Goal: Find specific page/section: Find specific page/section

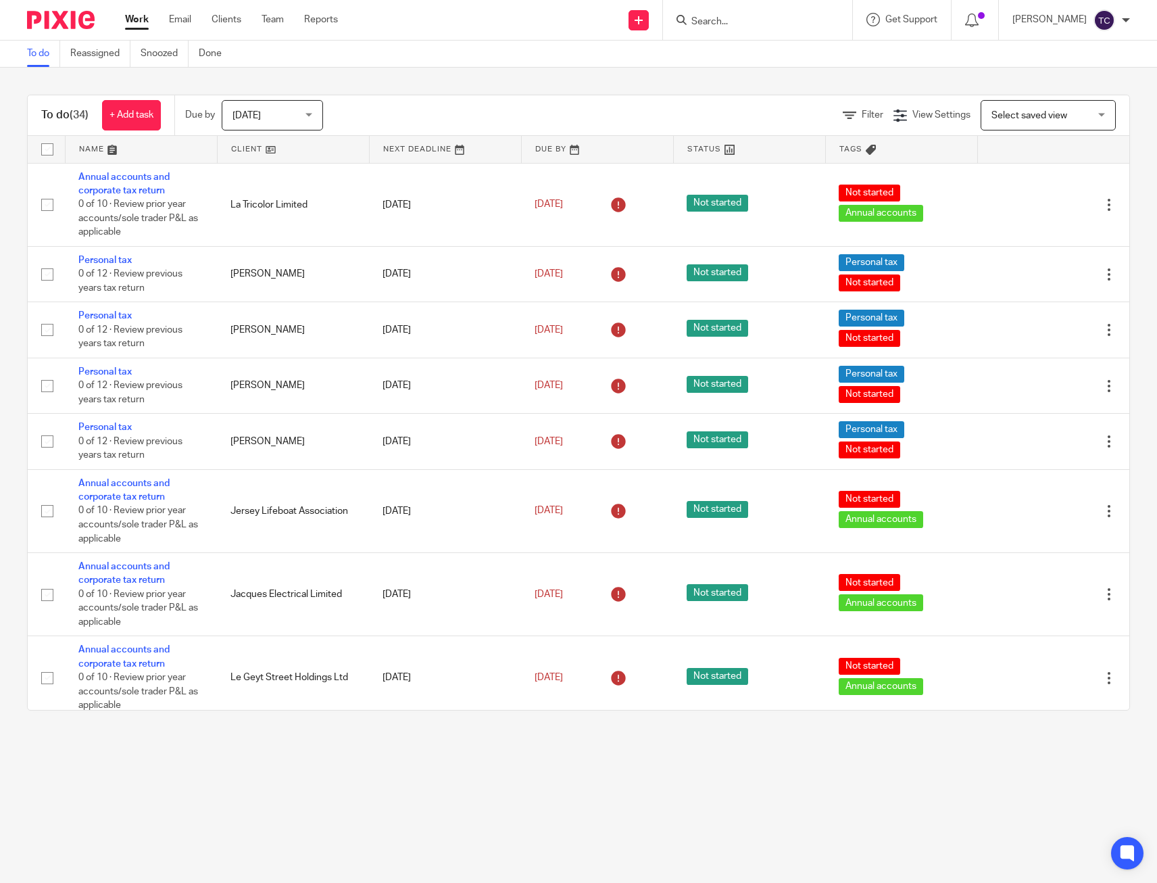
click at [618, 72] on div "To do (34) + Add task Due by Today Today Today Tomorrow This week Next week Thi…" at bounding box center [578, 403] width 1157 height 670
click at [359, 745] on main "To do Reassigned Snoozed Done To do (34) + Add task Due by Today Today Today To…" at bounding box center [578, 441] width 1157 height 883
click at [747, 13] on form at bounding box center [761, 19] width 144 height 17
click at [744, 20] on input "Search" at bounding box center [750, 22] width 122 height 12
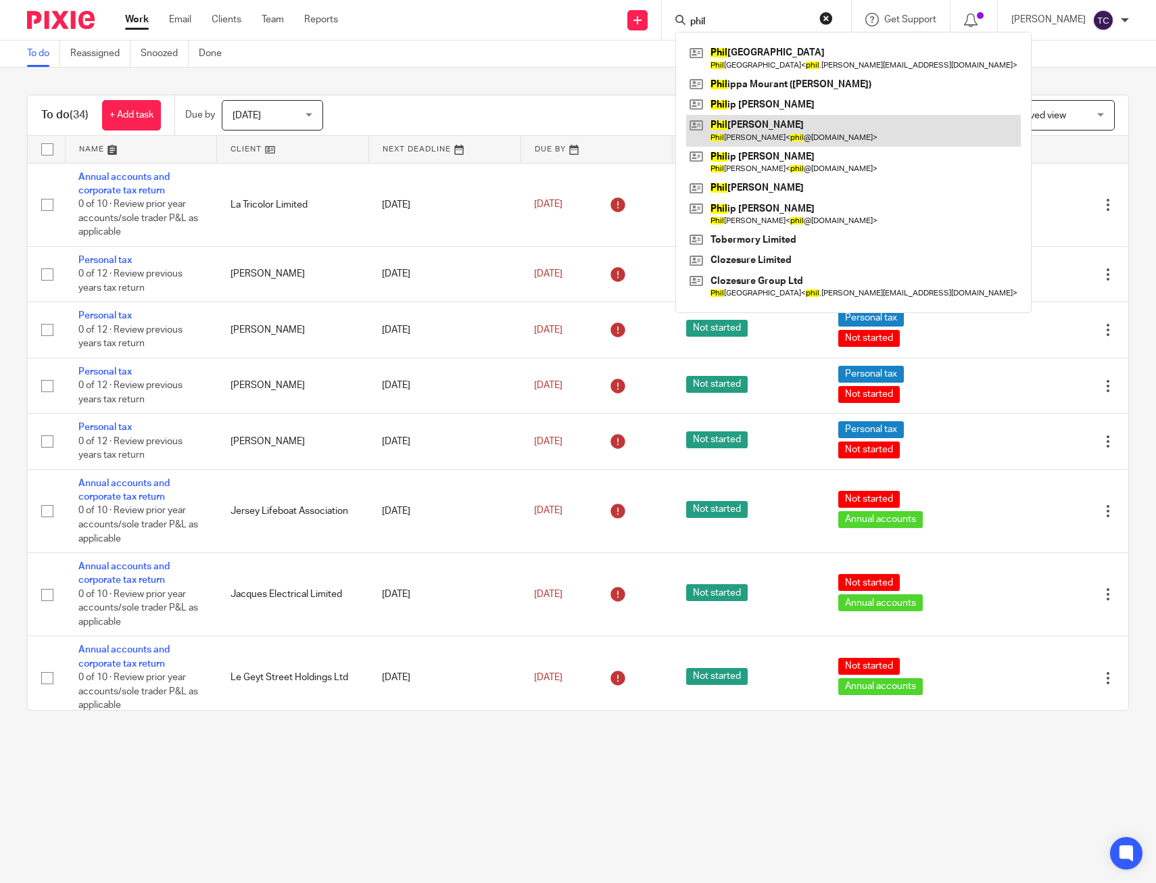
type input "phil"
click at [793, 132] on link at bounding box center [853, 130] width 335 height 31
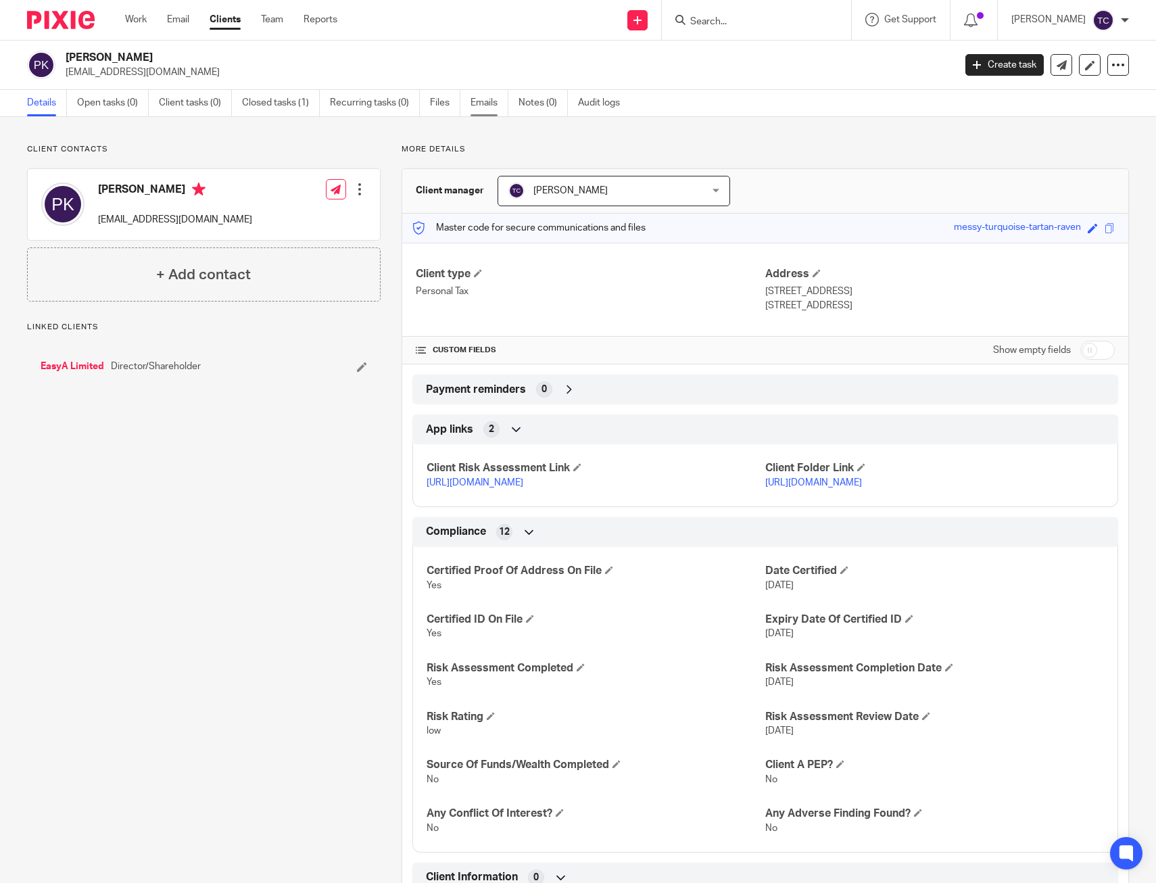
click at [480, 104] on link "Emails" at bounding box center [490, 103] width 38 height 26
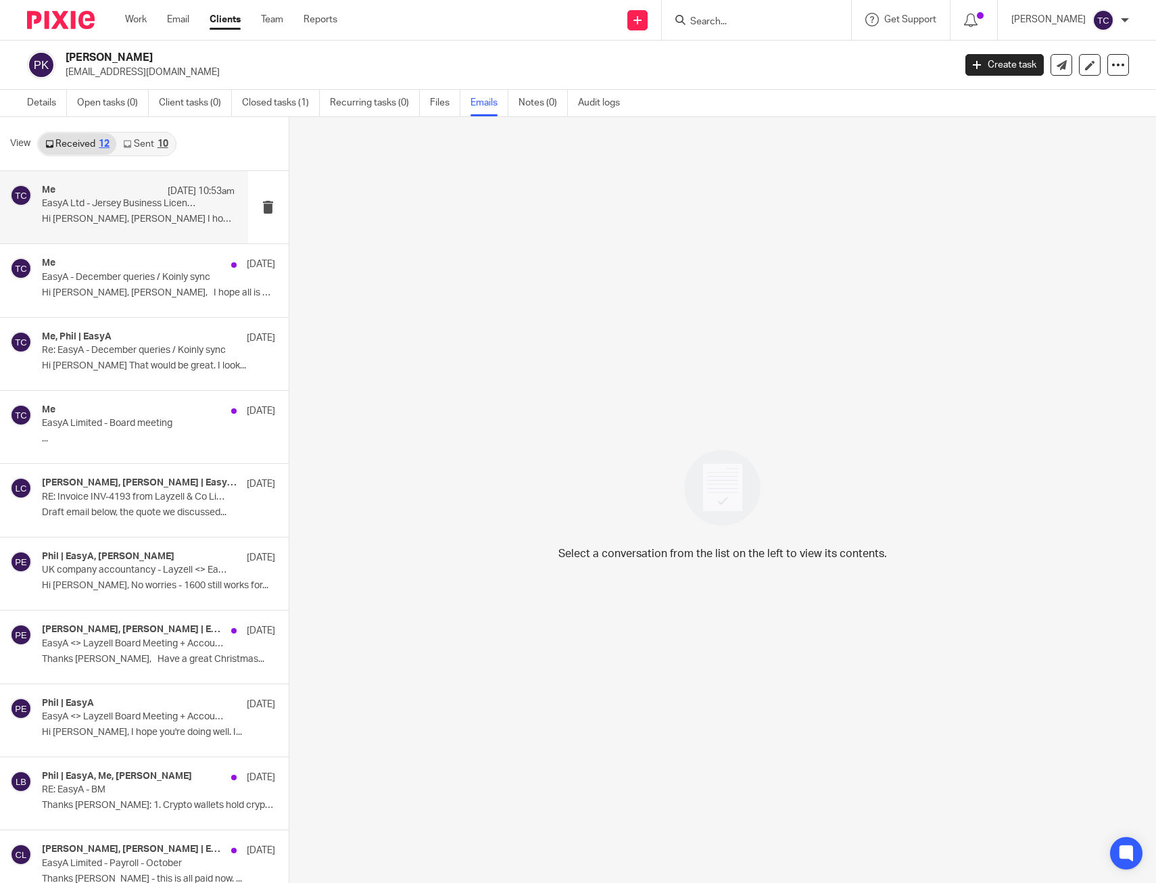
click at [166, 200] on p "EasyA Ltd - Jersey Business License" at bounding box center [119, 203] width 154 height 11
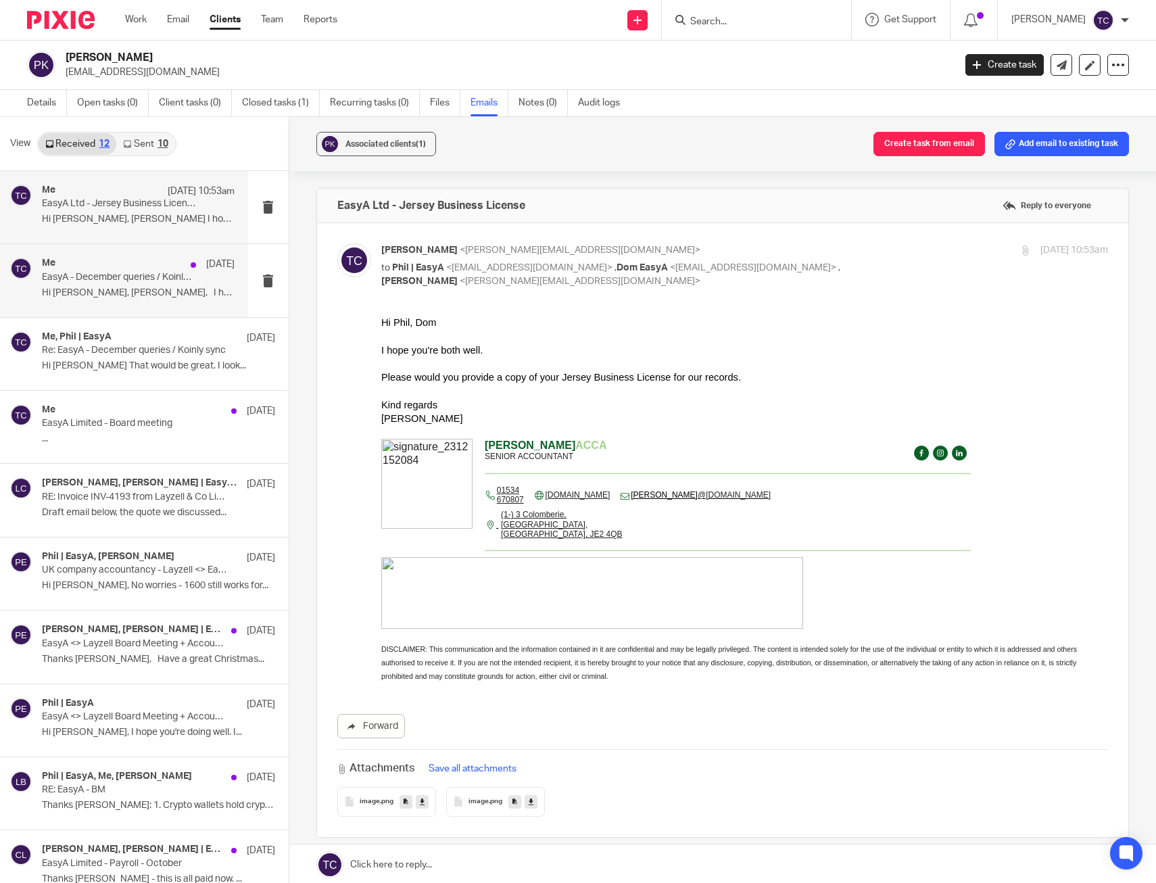
click at [125, 279] on p "EasyA - December queries / Koinly sync" at bounding box center [119, 277] width 154 height 11
click at [116, 216] on p "Hi Phil, Dom I hope you're both well. ..." at bounding box center [138, 219] width 193 height 11
click at [106, 262] on div "Me 9 Jul" at bounding box center [138, 265] width 193 height 14
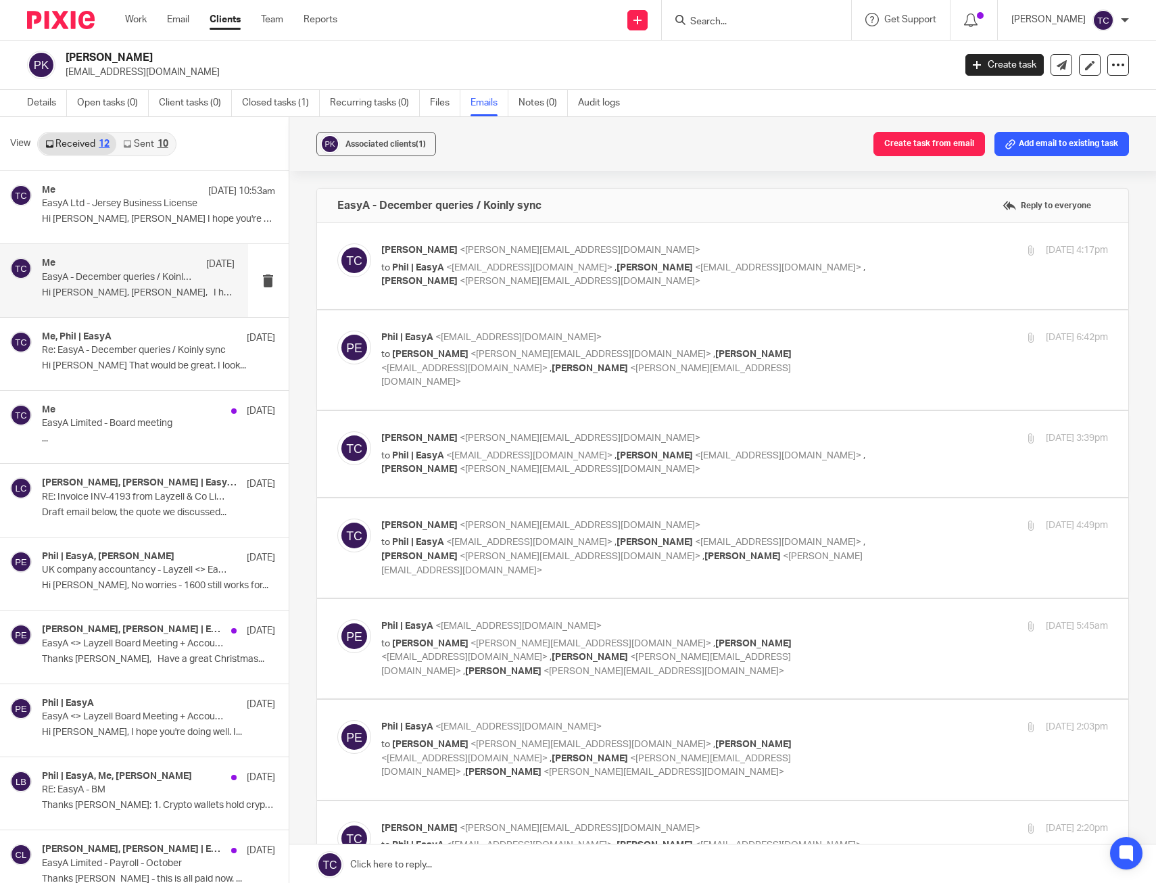
click at [54, 14] on img at bounding box center [61, 20] width 68 height 18
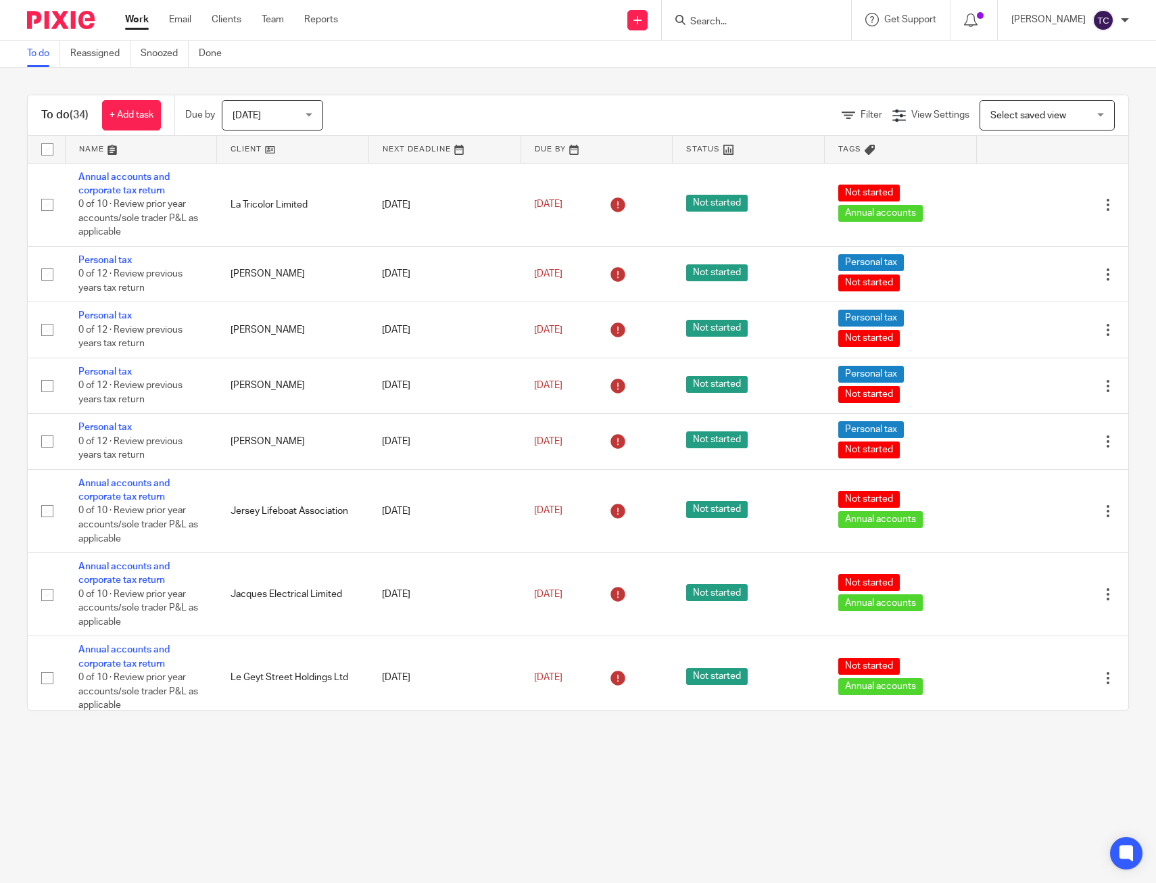
click at [660, 72] on div "To do (34) + Add task Due by Today Today Today Tomorrow This week Next week Thi…" at bounding box center [578, 403] width 1156 height 670
